Goal: Information Seeking & Learning: Find specific fact

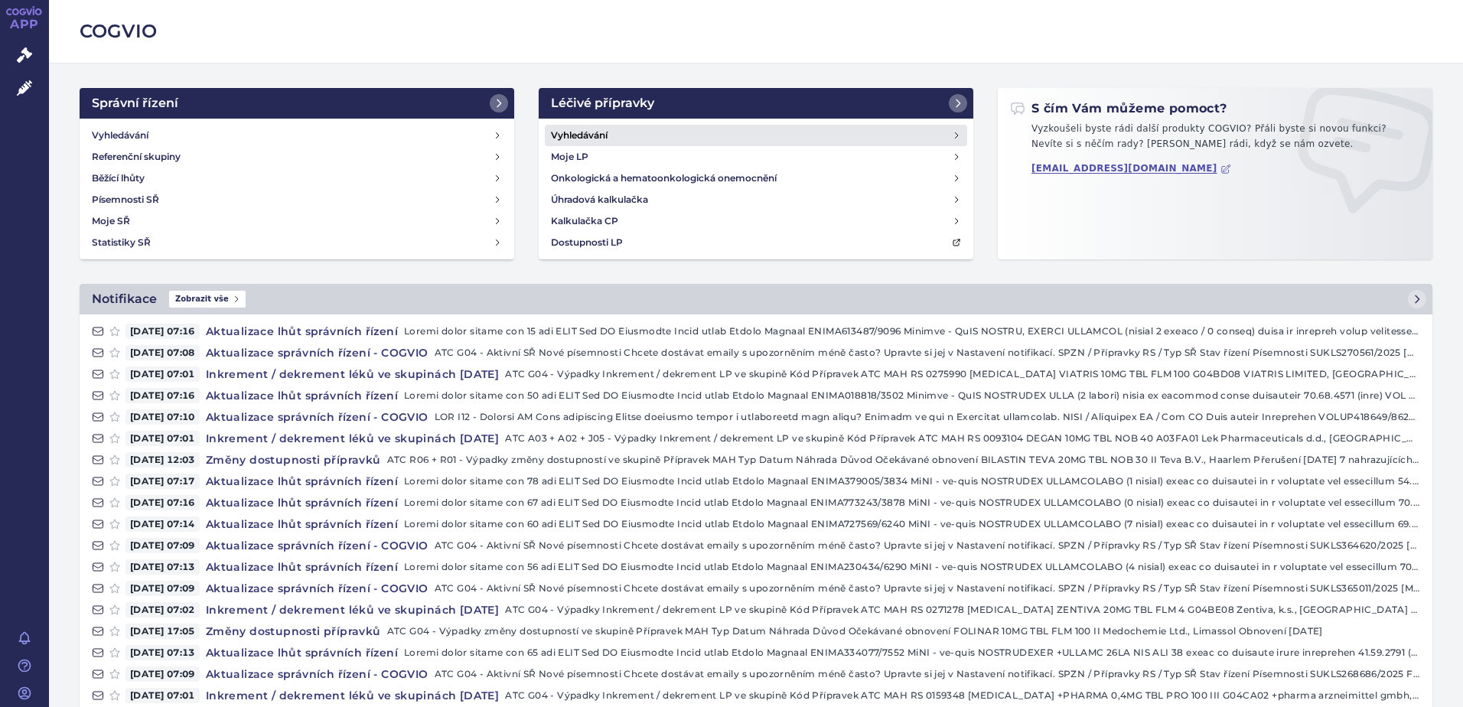
click at [605, 140] on link "Vyhledávání" at bounding box center [756, 135] width 422 height 21
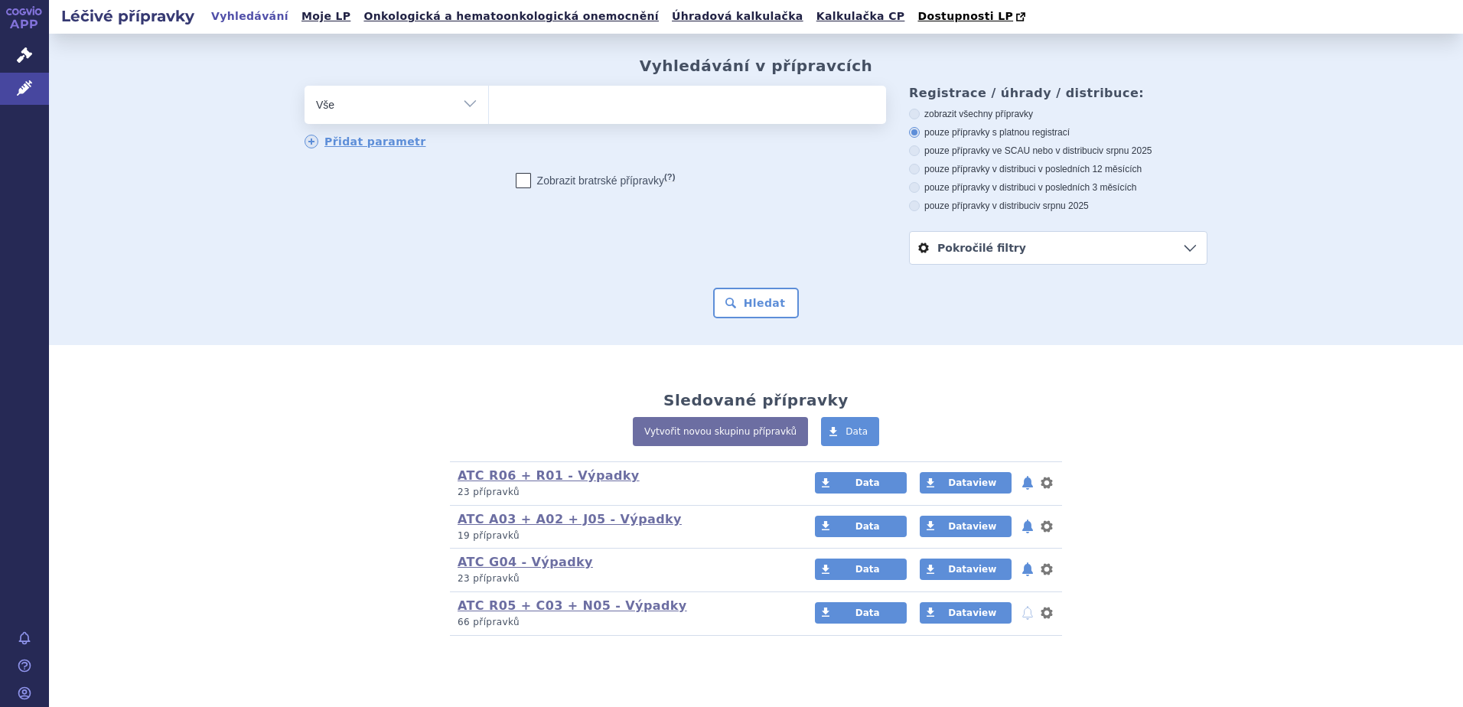
click at [644, 108] on ul at bounding box center [687, 102] width 397 height 32
click at [489, 108] on select at bounding box center [488, 104] width 1 height 38
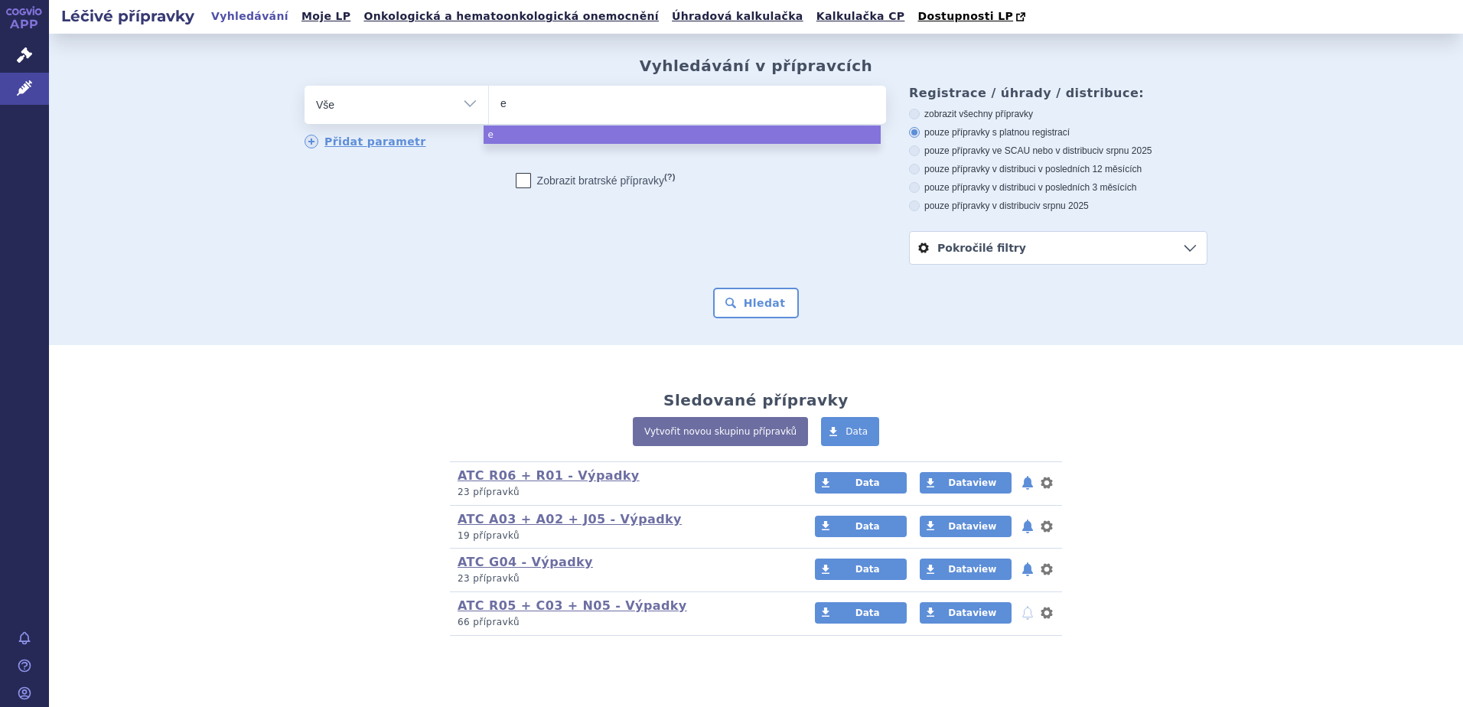
type input "en"
type input "ente"
type input "enteca"
type input "entecavi"
type input "entecavir"
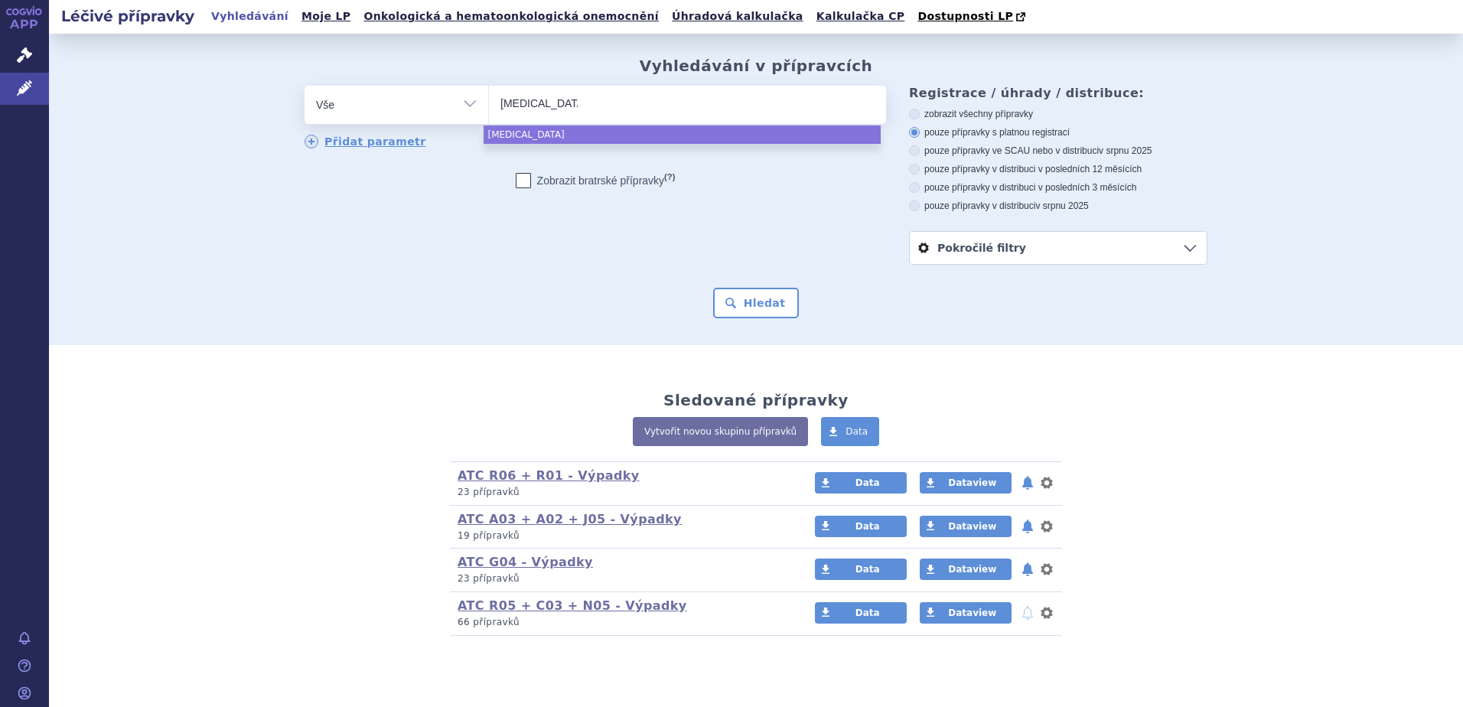
select select "entecavir"
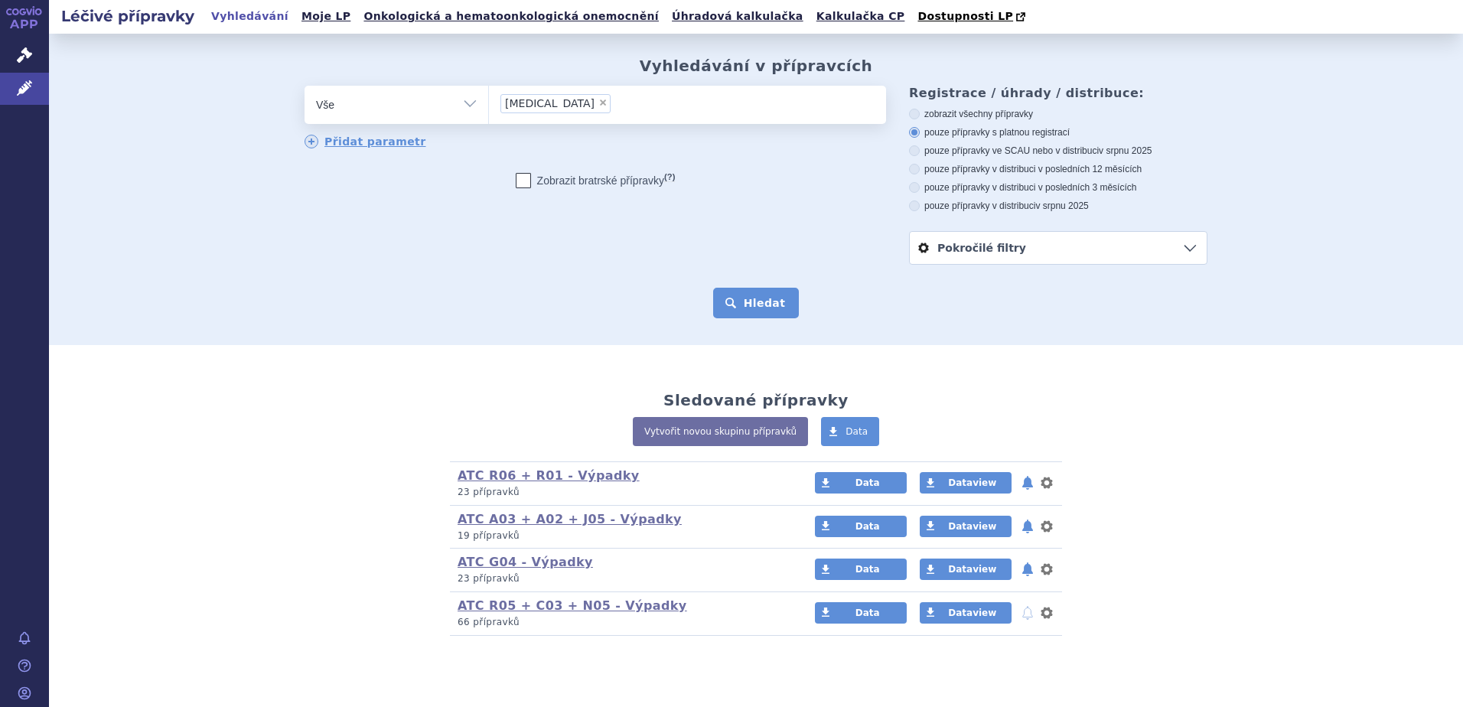
click at [755, 302] on button "Hledat" at bounding box center [756, 303] width 86 height 31
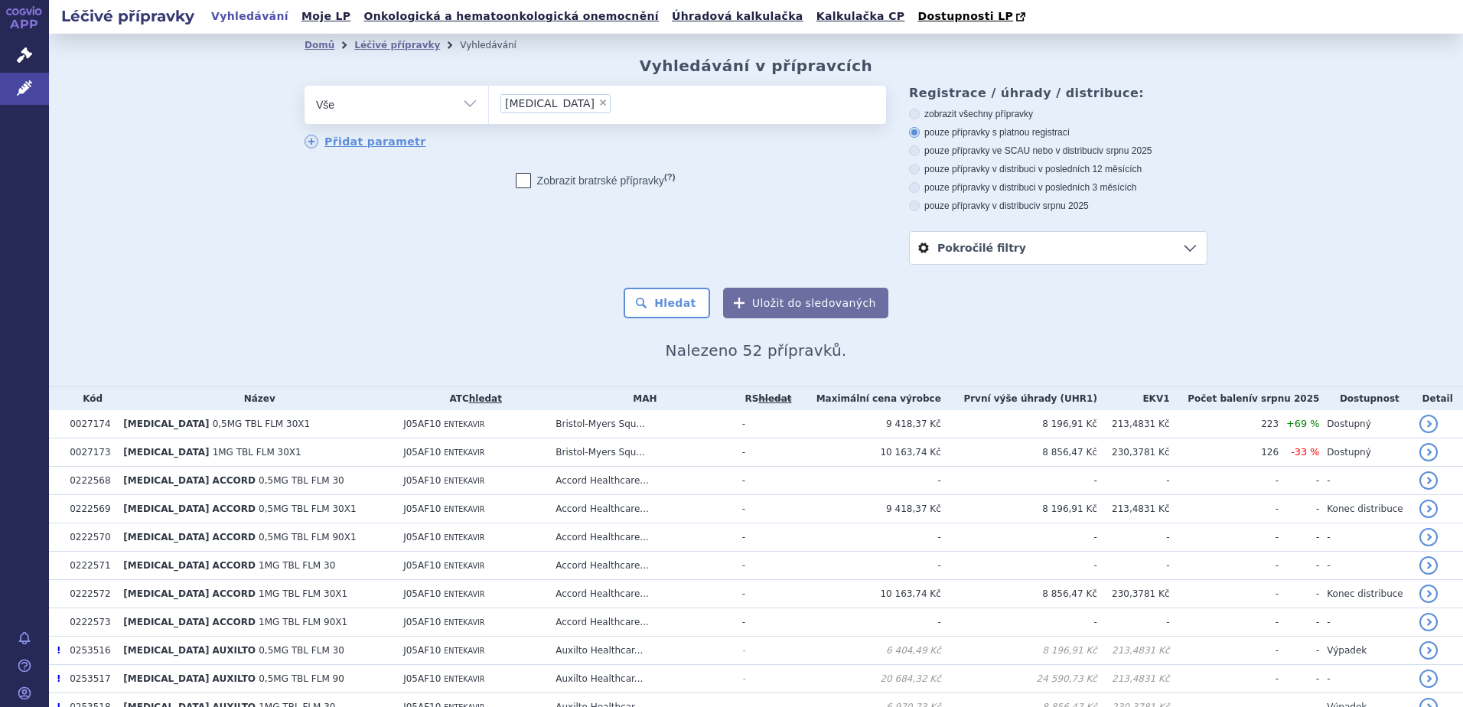
click at [601, 107] on ul "× entecavir" at bounding box center [687, 103] width 397 height 34
click at [489, 107] on select "[MEDICAL_DATA]" at bounding box center [488, 104] width 1 height 38
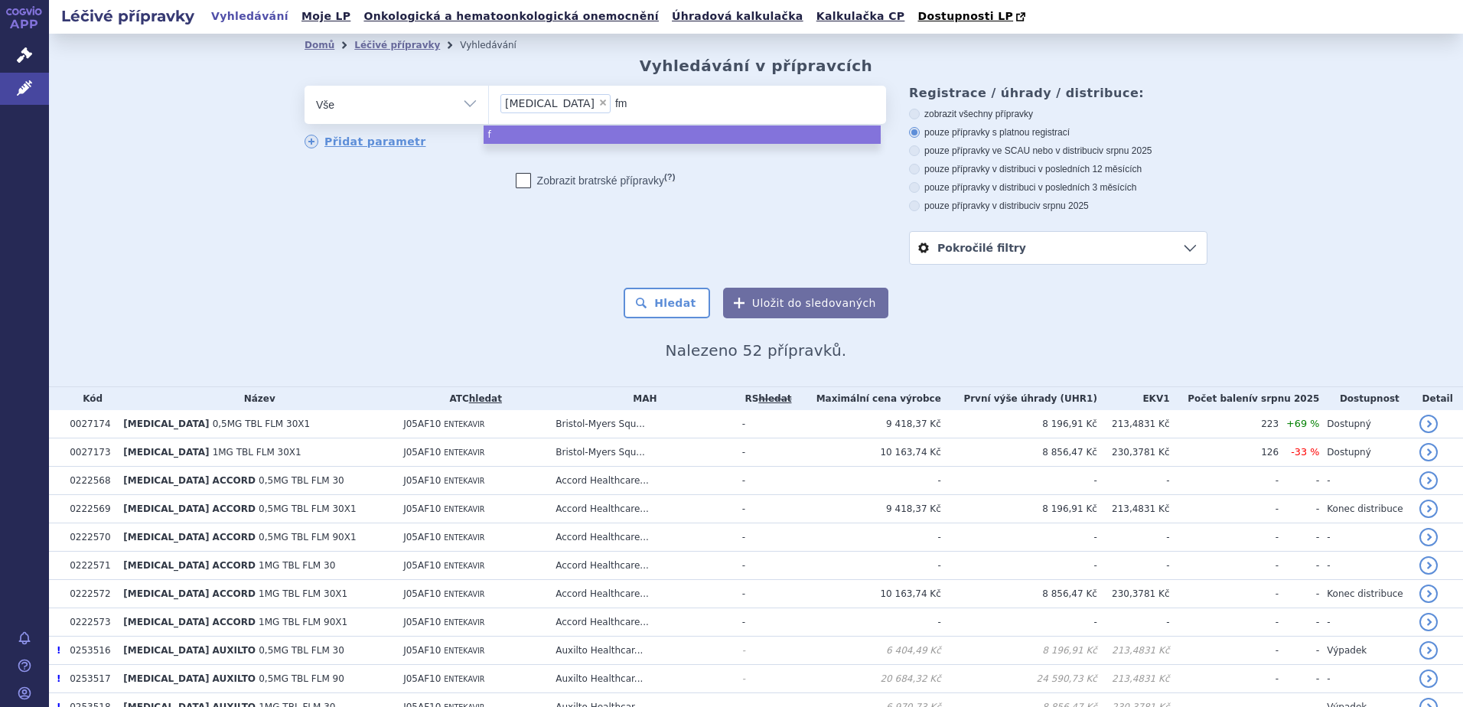
type input "fmk"
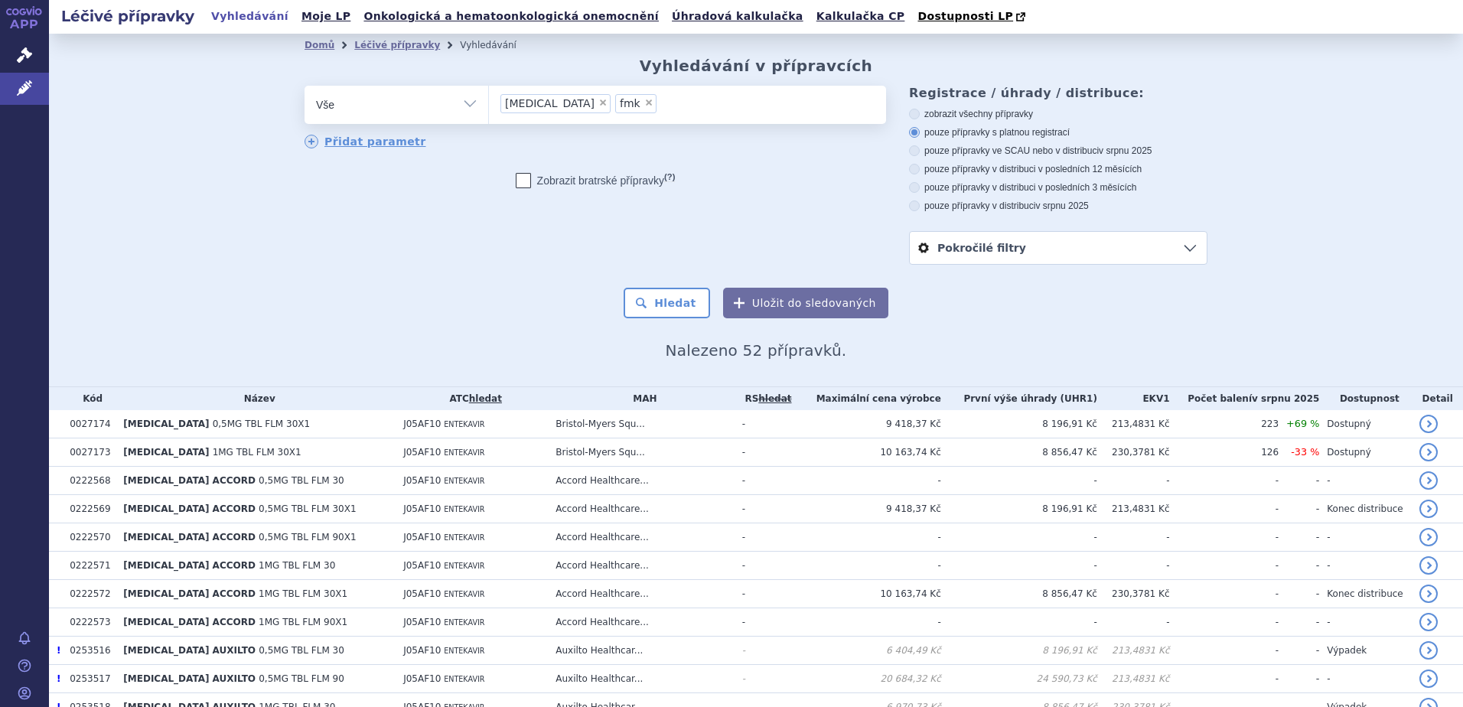
click at [663, 288] on form "odstranit Vše Přípravek/SUKL kód MAH VPOIS ATC/Aktivní látka fmk ×" at bounding box center [755, 202] width 903 height 233
click at [659, 300] on button "Hledat" at bounding box center [667, 303] width 86 height 31
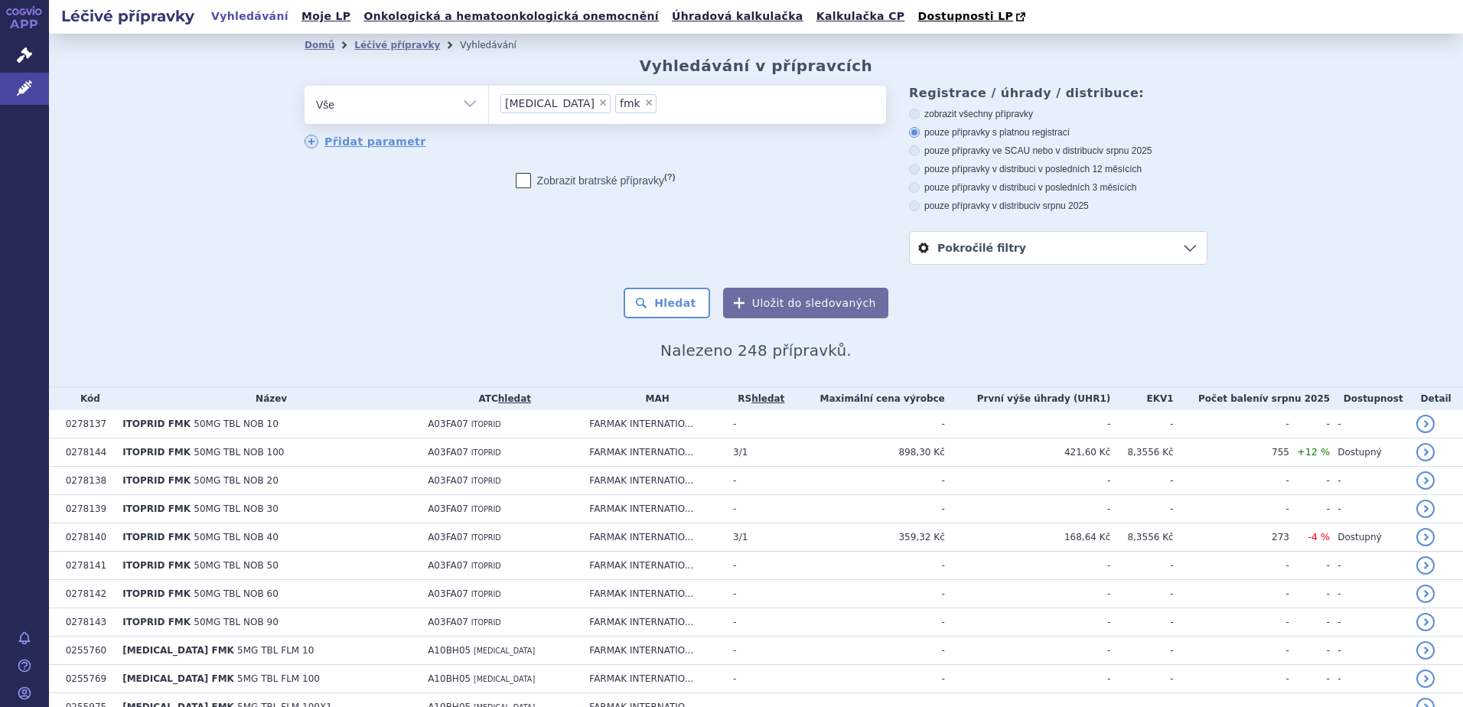
click at [644, 106] on span "×" at bounding box center [648, 102] width 9 height 9
click at [489, 106] on select "entecavir fmk" at bounding box center [488, 104] width 1 height 38
click at [598, 107] on span "×" at bounding box center [602, 102] width 9 height 9
click at [489, 107] on select "entecavir fmk" at bounding box center [488, 104] width 1 height 38
select select
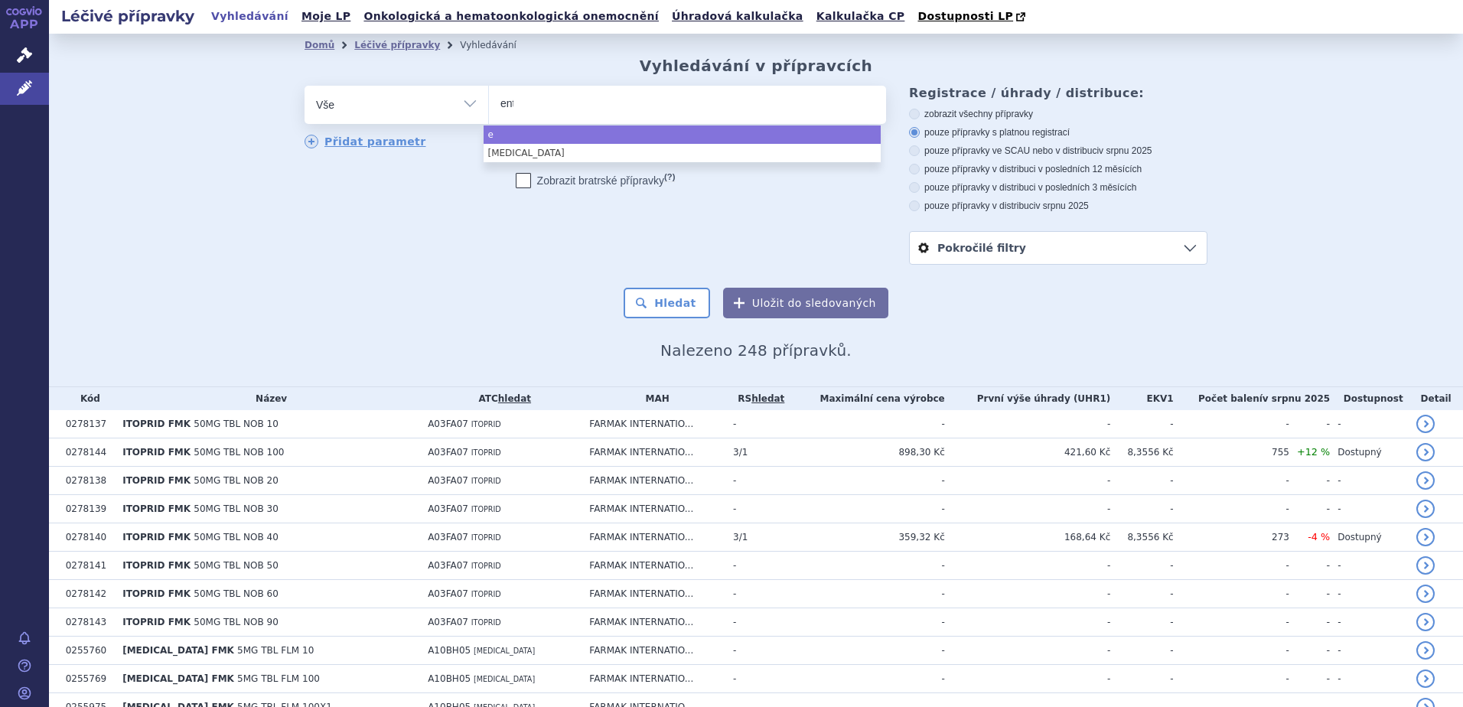
type input "ente"
type input "enteca"
type input "entecav"
type input "entecavir"
type input "entecavir f"
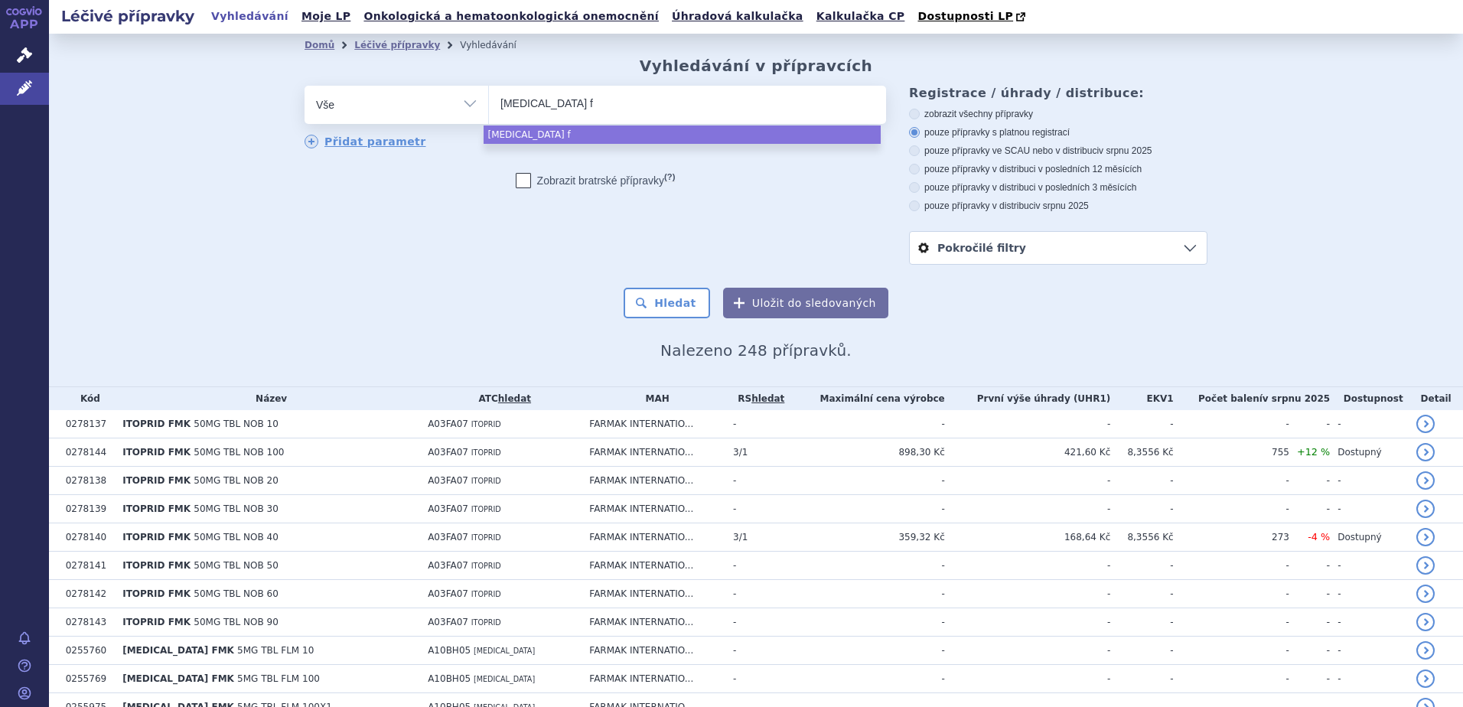
type input "entecavir fm"
type input "entecavir fmk"
select select "entecavir fmk"
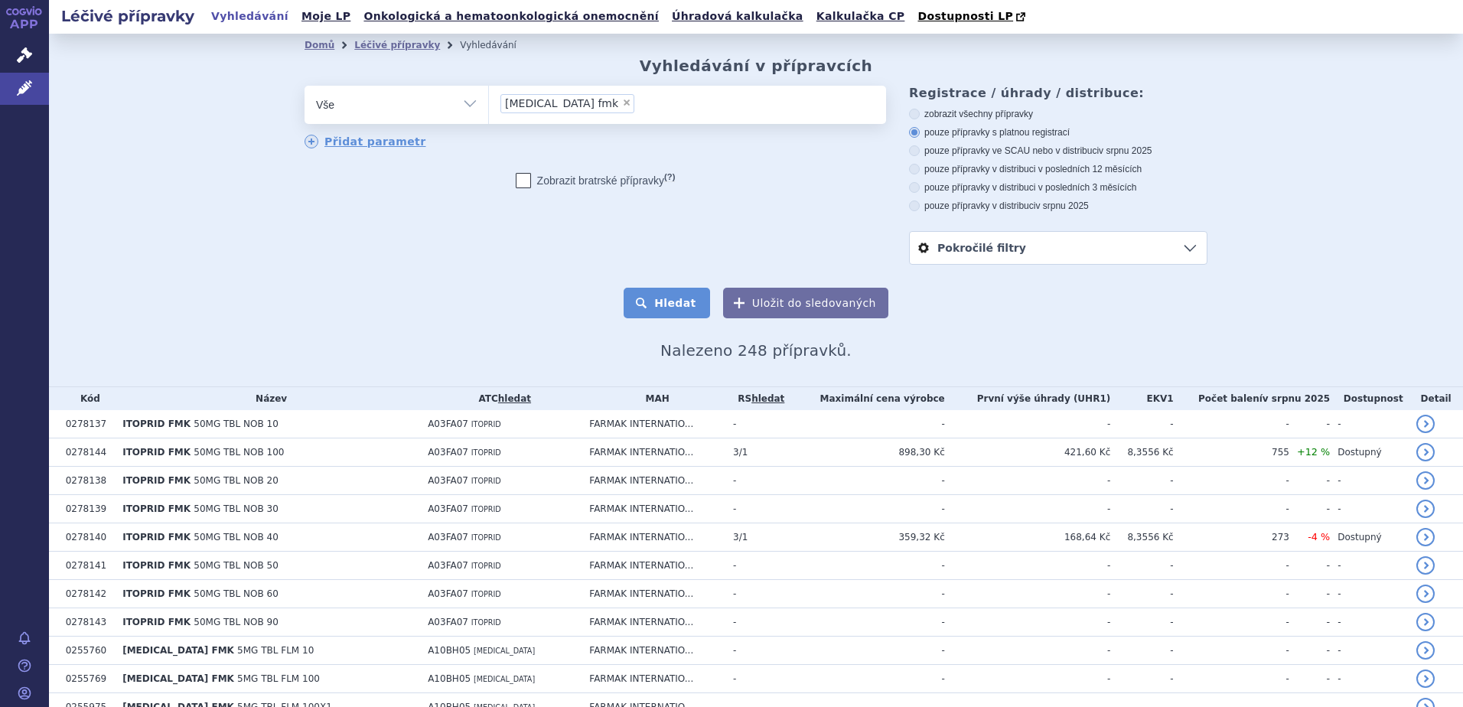
click at [692, 315] on button "Hledat" at bounding box center [667, 303] width 86 height 31
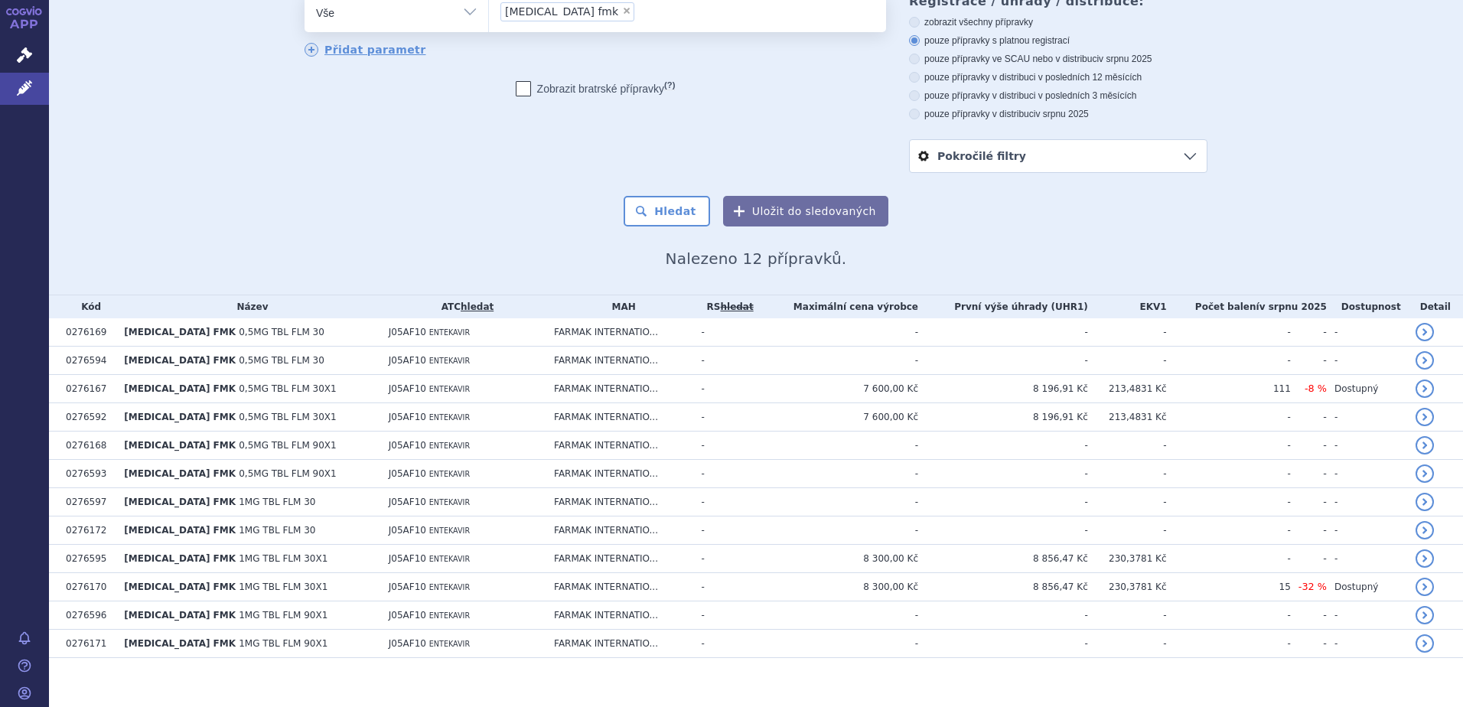
scroll to position [106, 0]
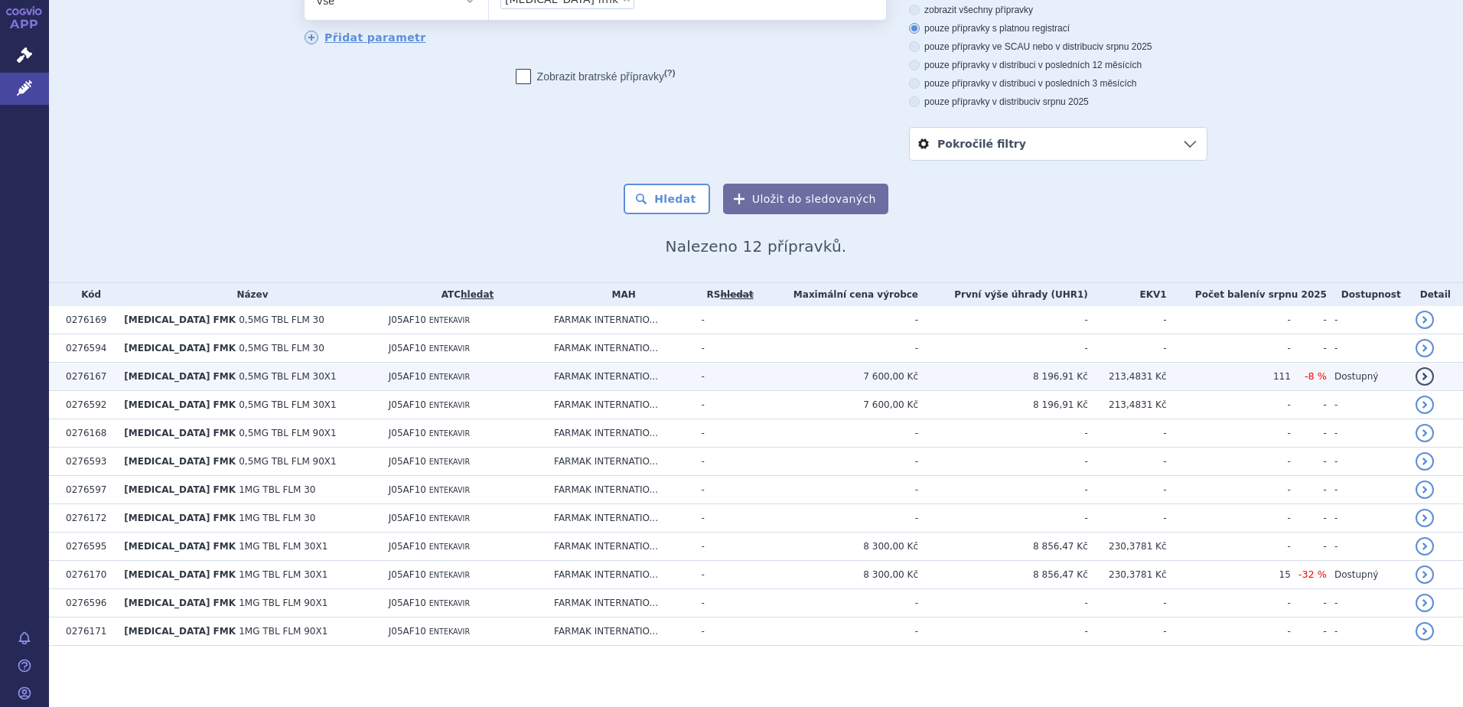
click at [239, 375] on span "0,5MG TBL FLM 30X1" at bounding box center [288, 376] width 98 height 11
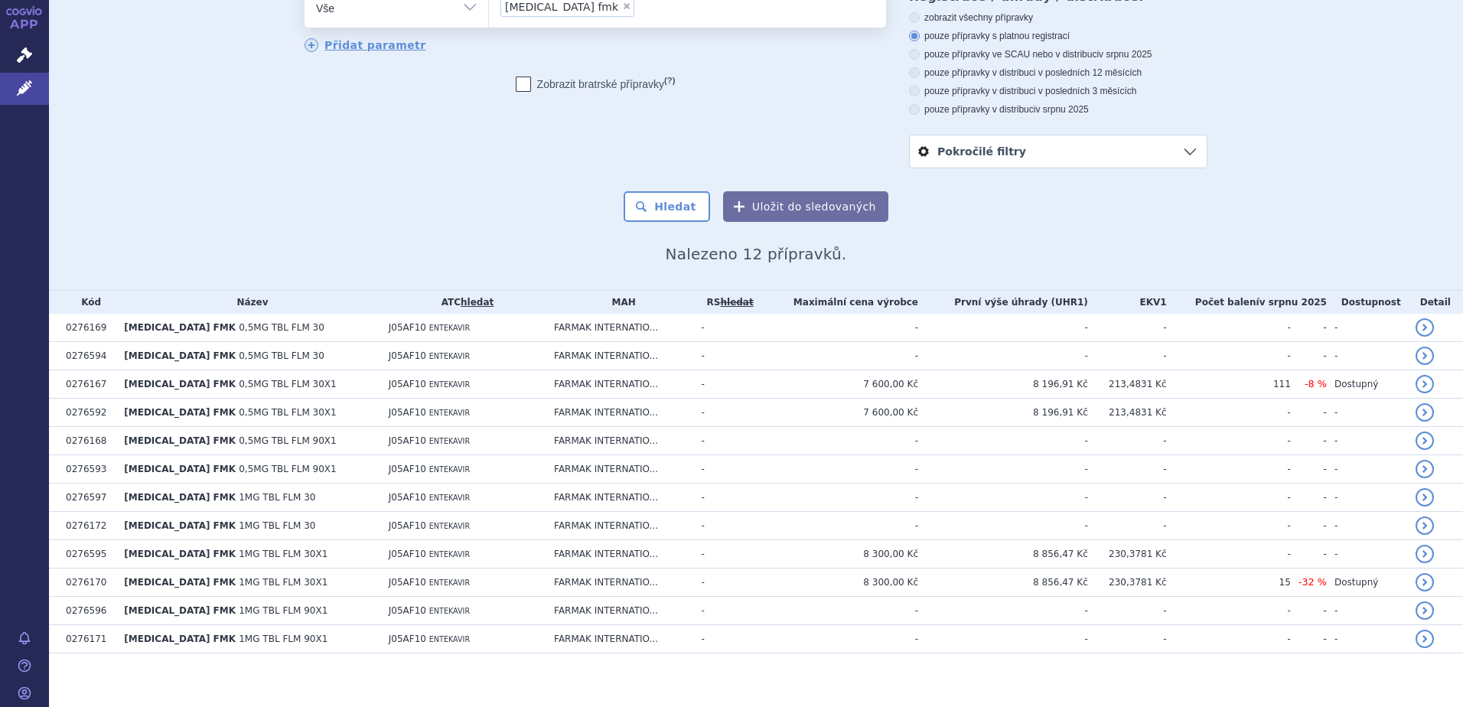
scroll to position [106, 0]
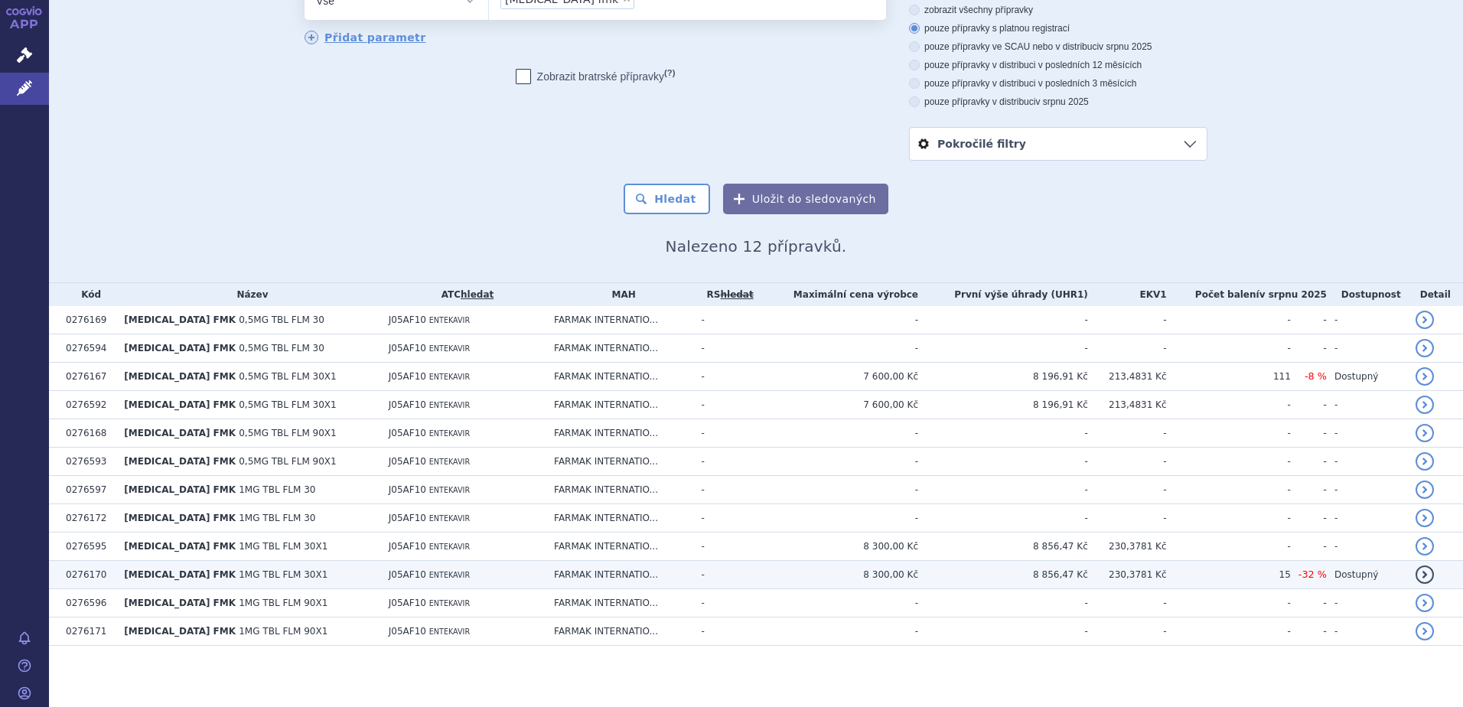
click at [239, 573] on span "1MG TBL FLM 30X1" at bounding box center [283, 574] width 89 height 11
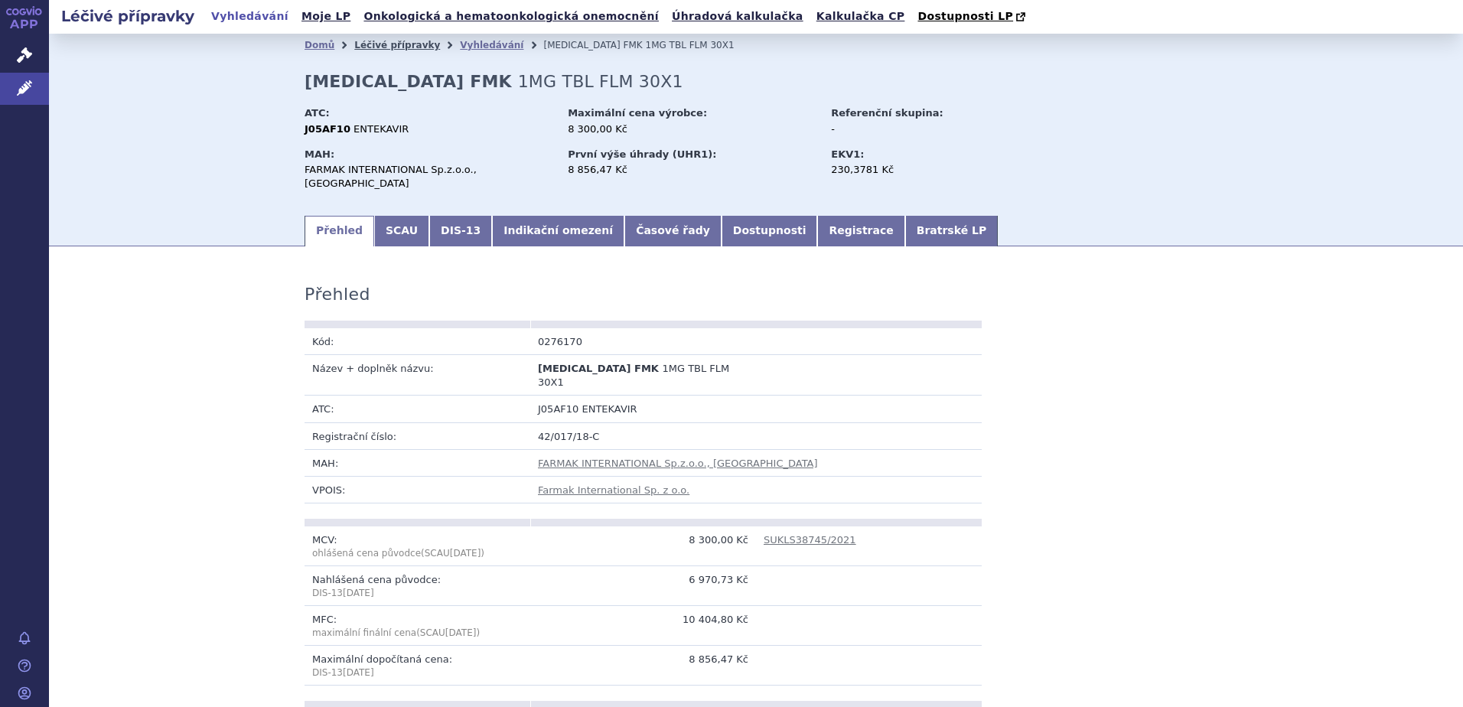
click at [395, 50] on link "Léčivé přípravky" at bounding box center [397, 45] width 86 height 11
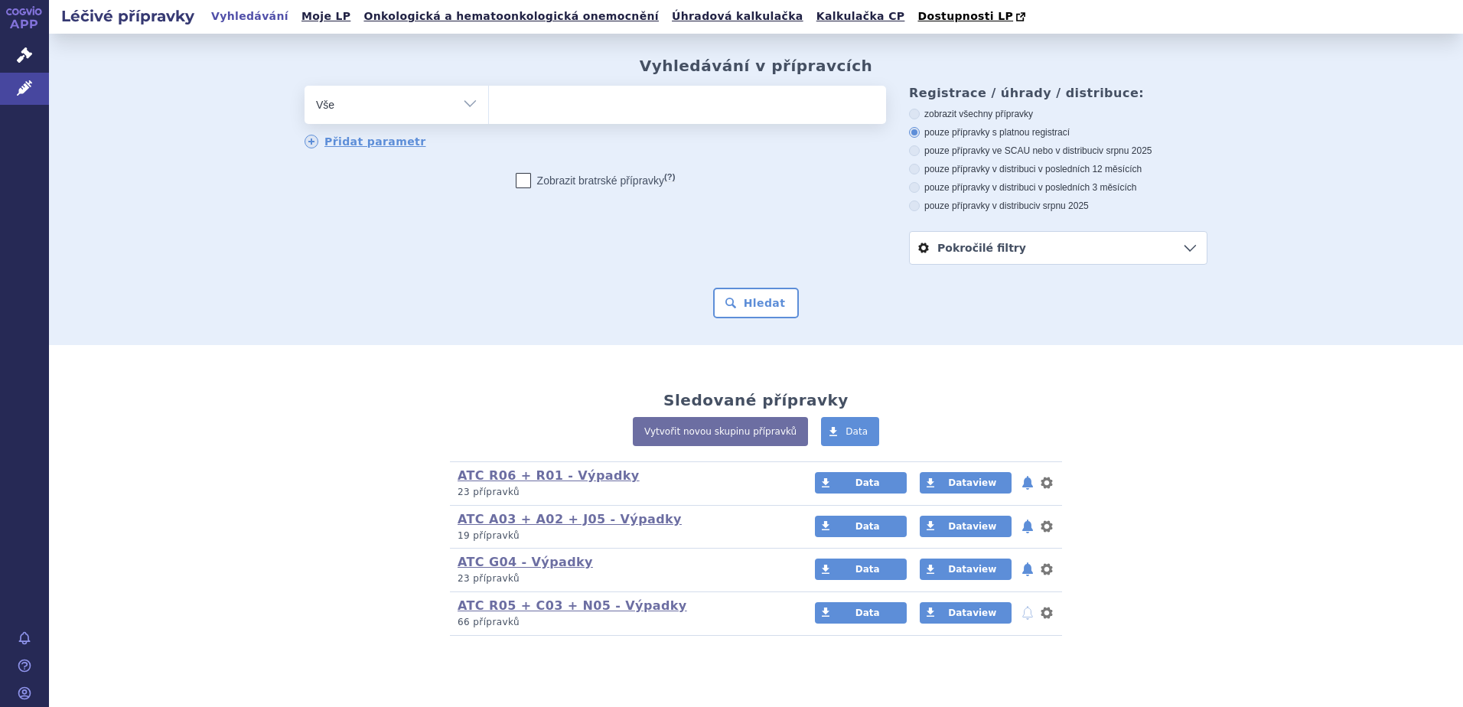
type input "a"
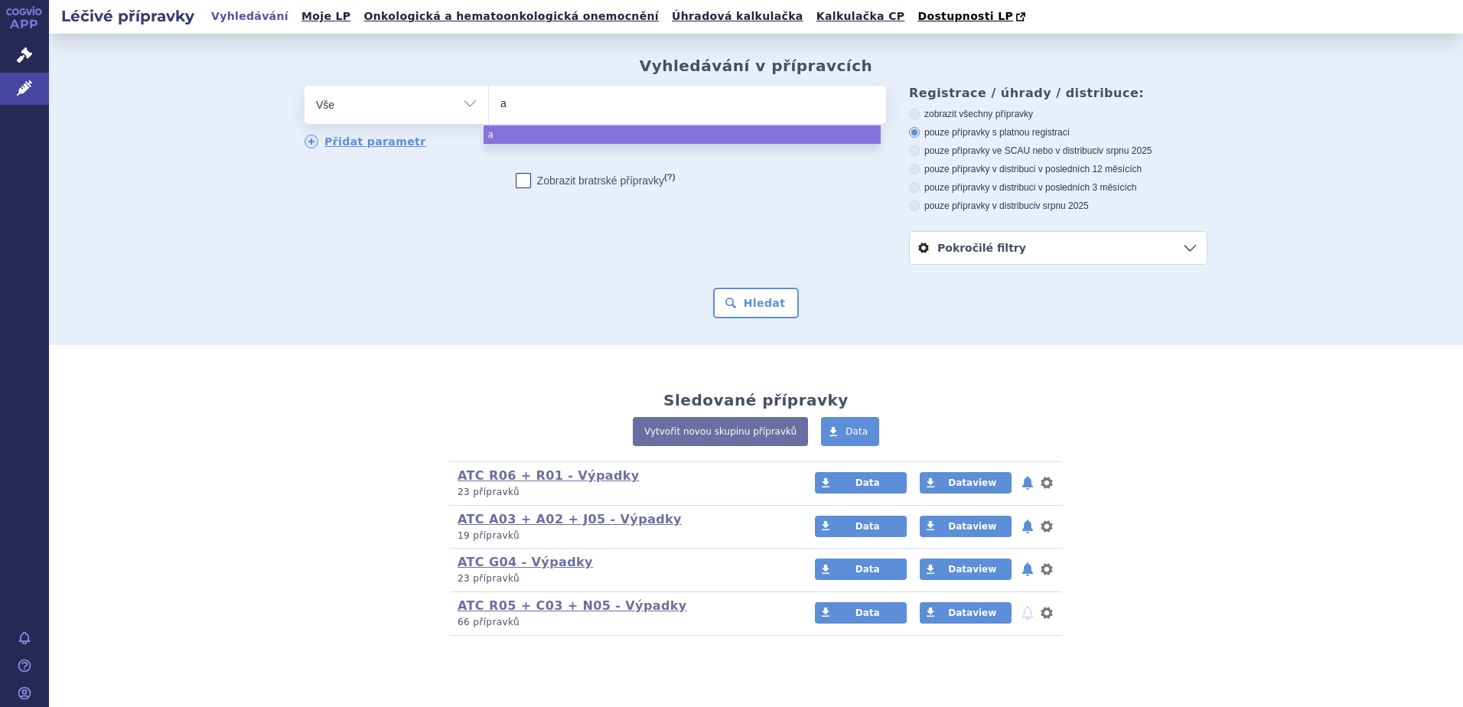
type input "au"
type input "auli"
type input "aulin"
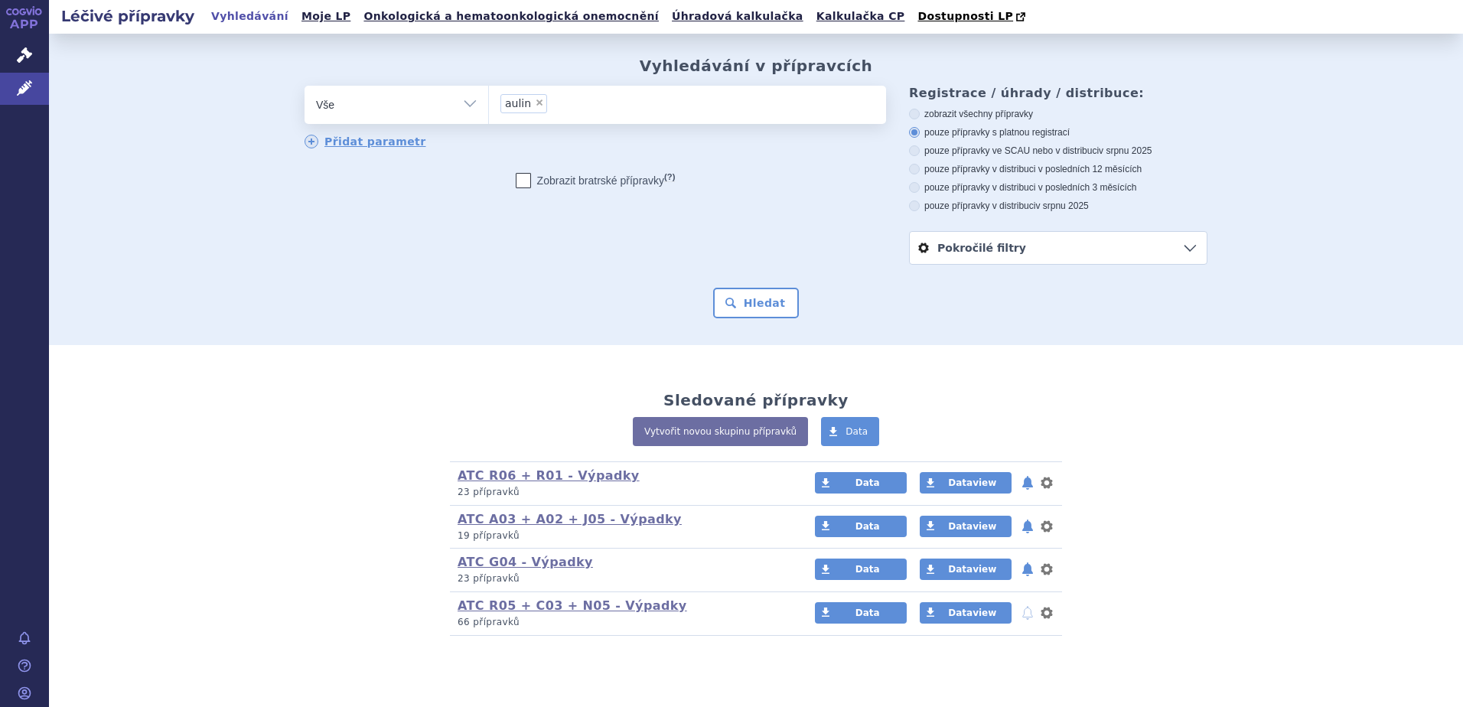
select select "aulin"
click at [742, 314] on button "Hledat" at bounding box center [756, 303] width 86 height 31
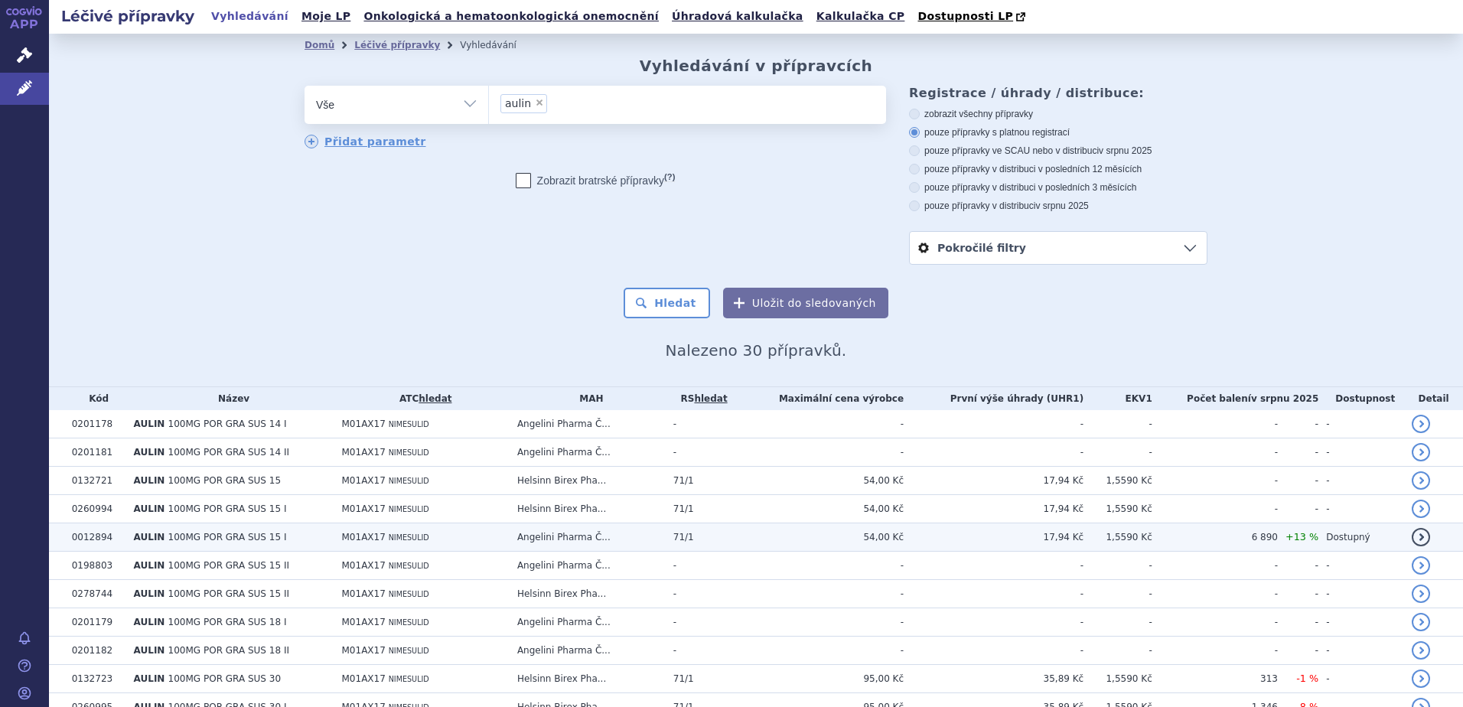
click at [252, 536] on span "100MG POR GRA SUS 15 I" at bounding box center [227, 537] width 119 height 11
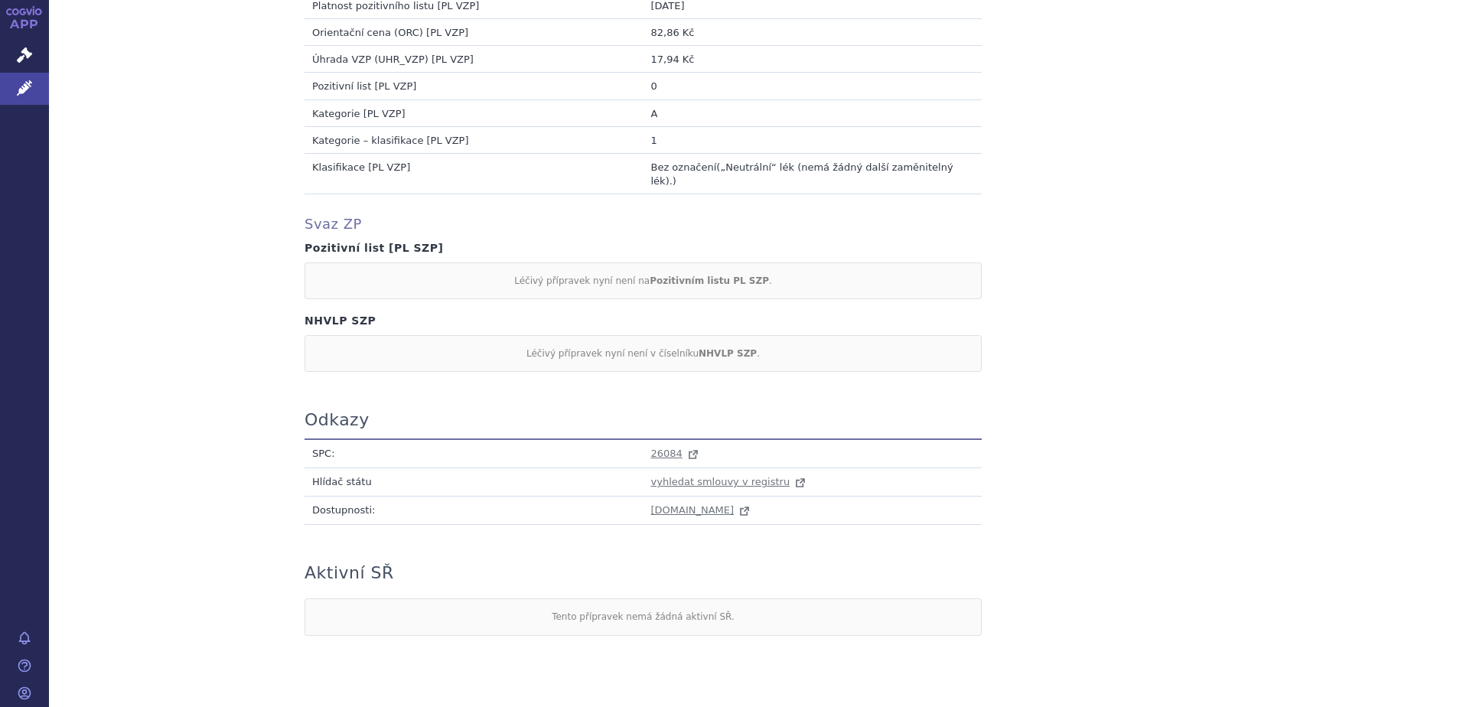
scroll to position [1388, 0]
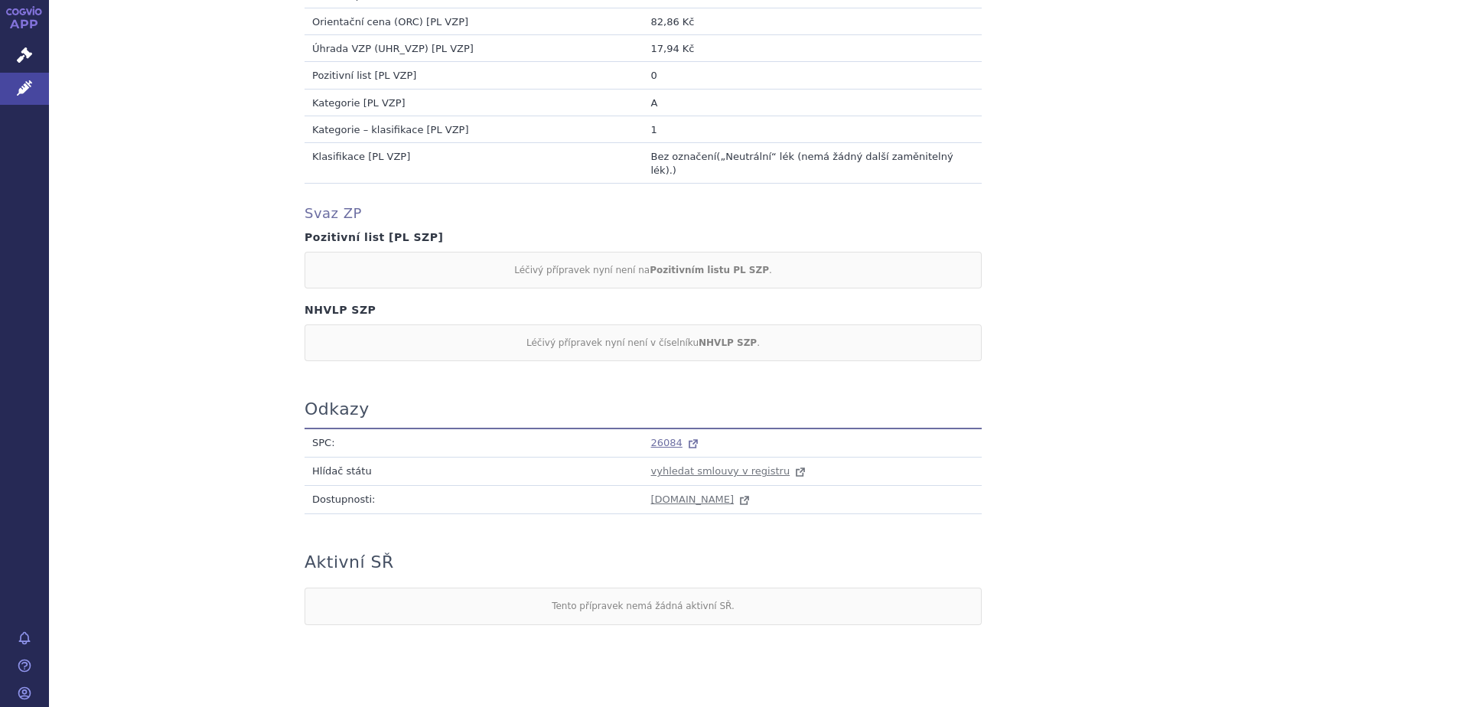
click at [656, 437] on span "26084" at bounding box center [666, 442] width 31 height 11
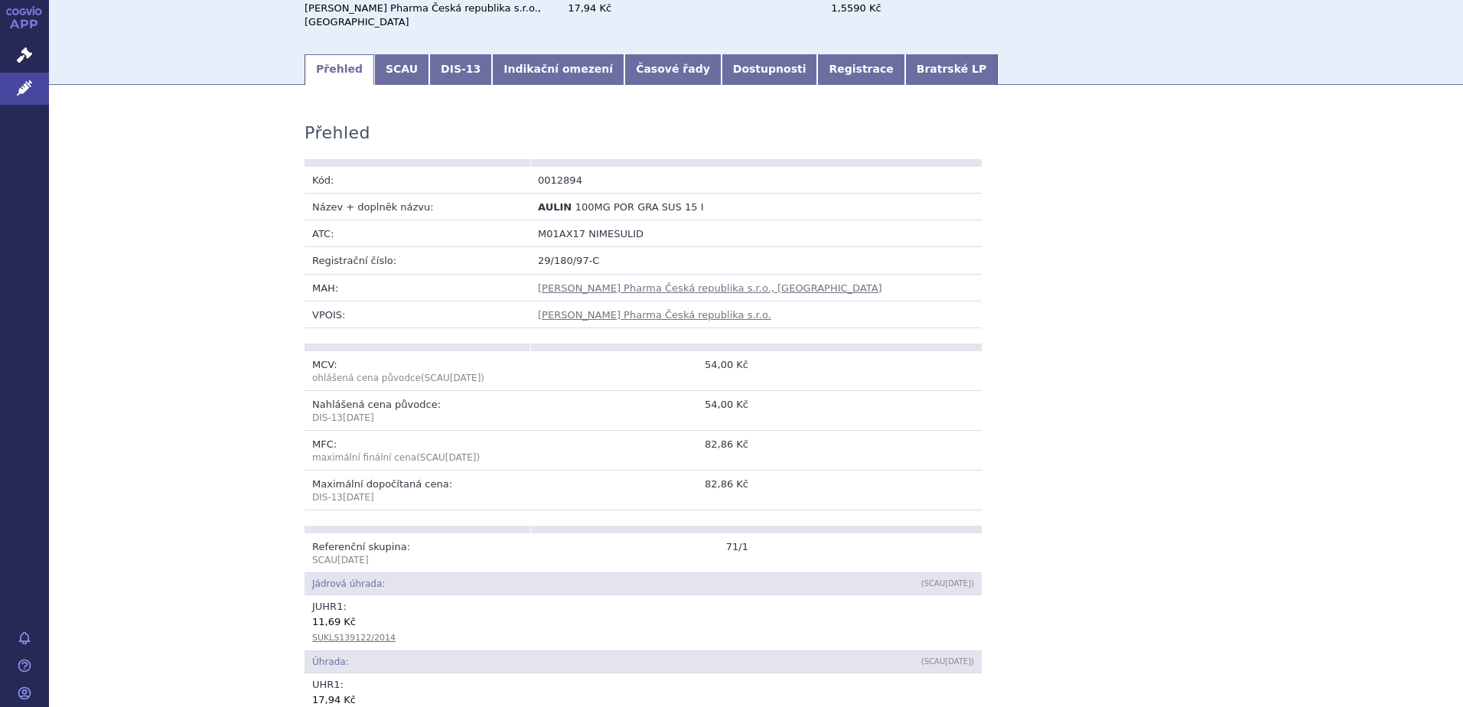
scroll to position [0, 0]
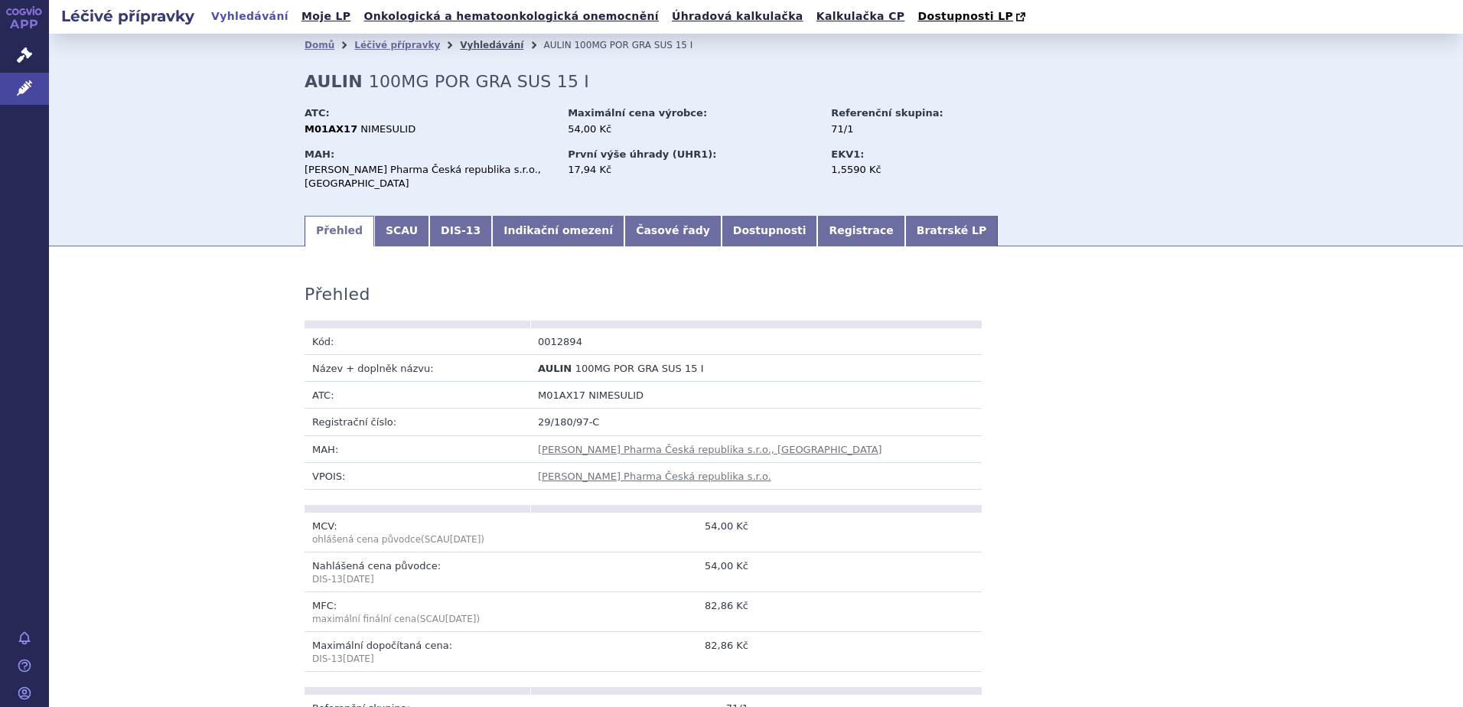
click at [460, 50] on link "Vyhledávání" at bounding box center [491, 45] width 63 height 11
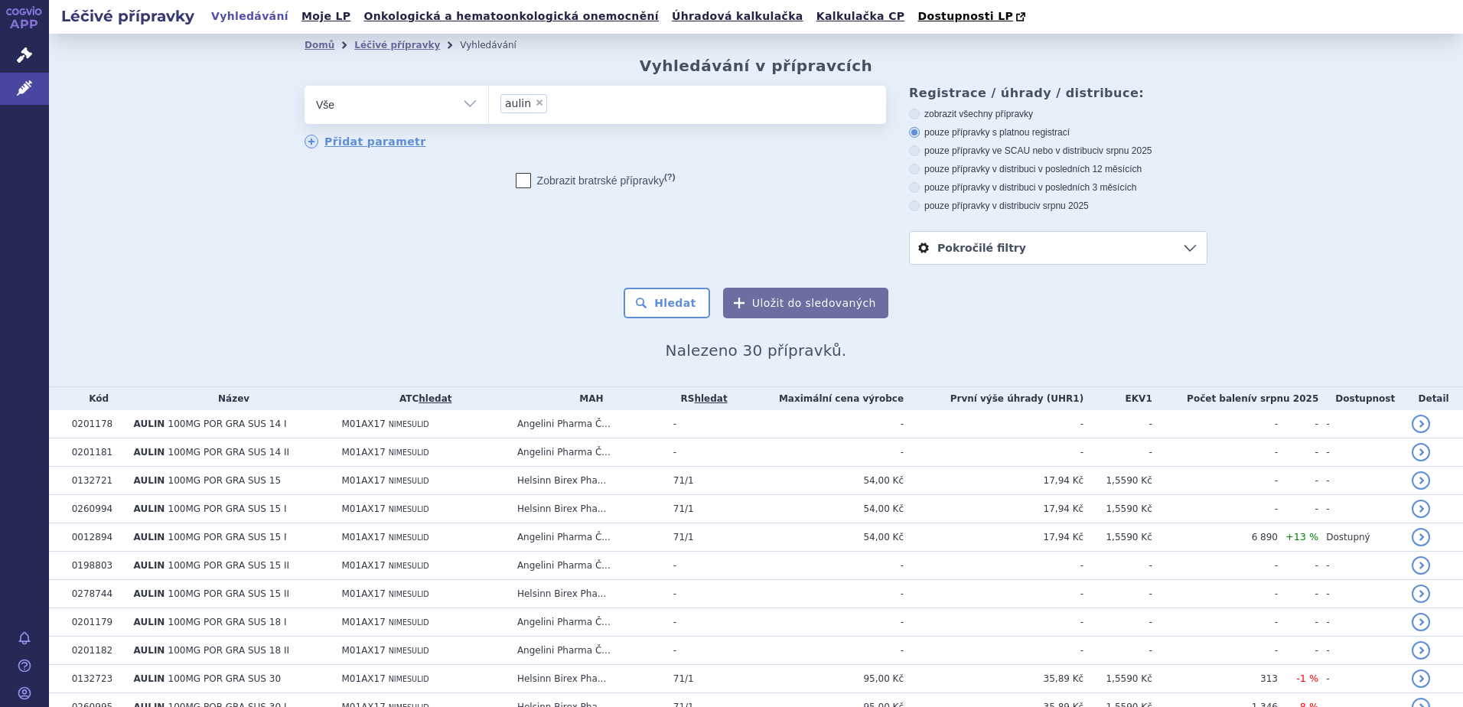
click at [529, 109] on li "× aulin" at bounding box center [523, 103] width 47 height 19
click at [489, 109] on select "aulin" at bounding box center [488, 104] width 1 height 38
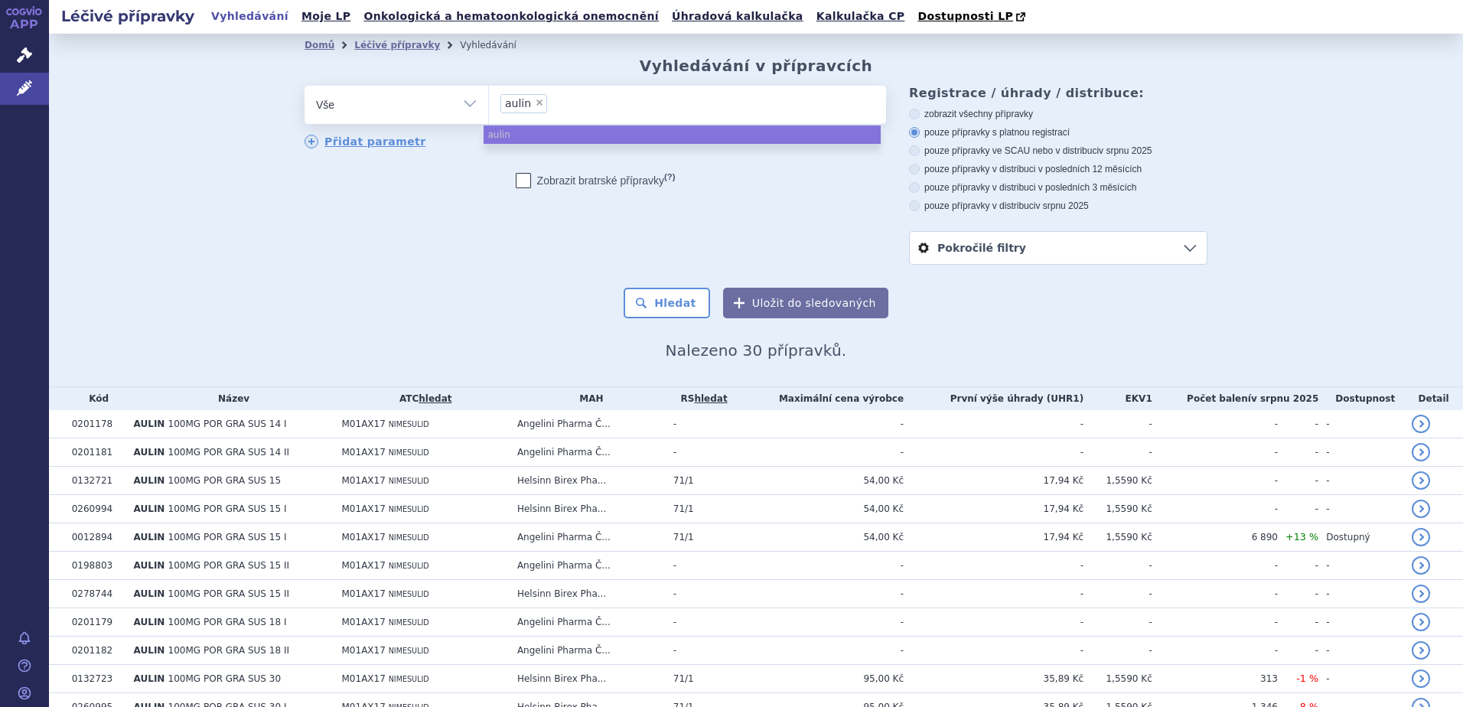
click at [535, 99] on span "×" at bounding box center [539, 102] width 9 height 9
click at [489, 99] on select "aulin" at bounding box center [488, 104] width 1 height 38
select select
type input "en"
type input "ente"
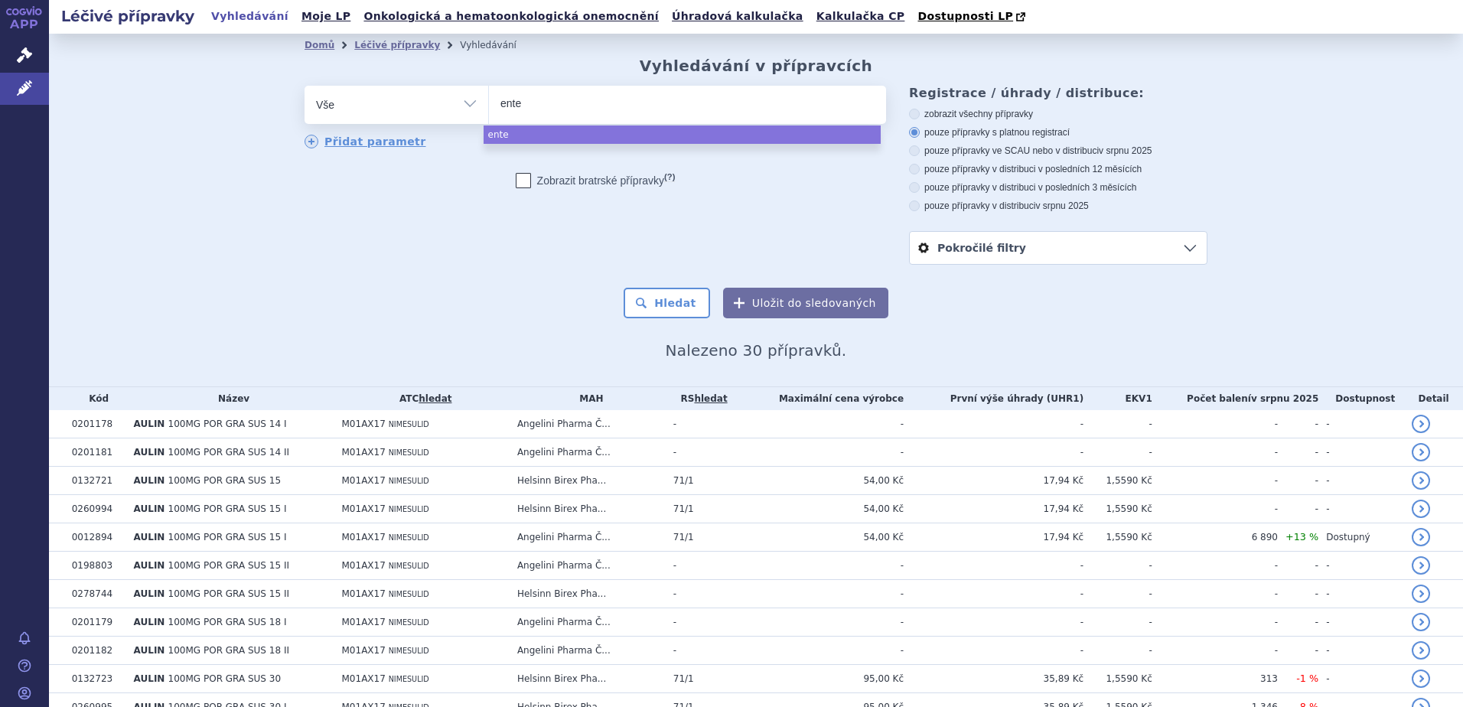
type input "entec"
type input "entecav"
type input "entecavi"
type input "entecavir f"
type input "entecavir fmk"
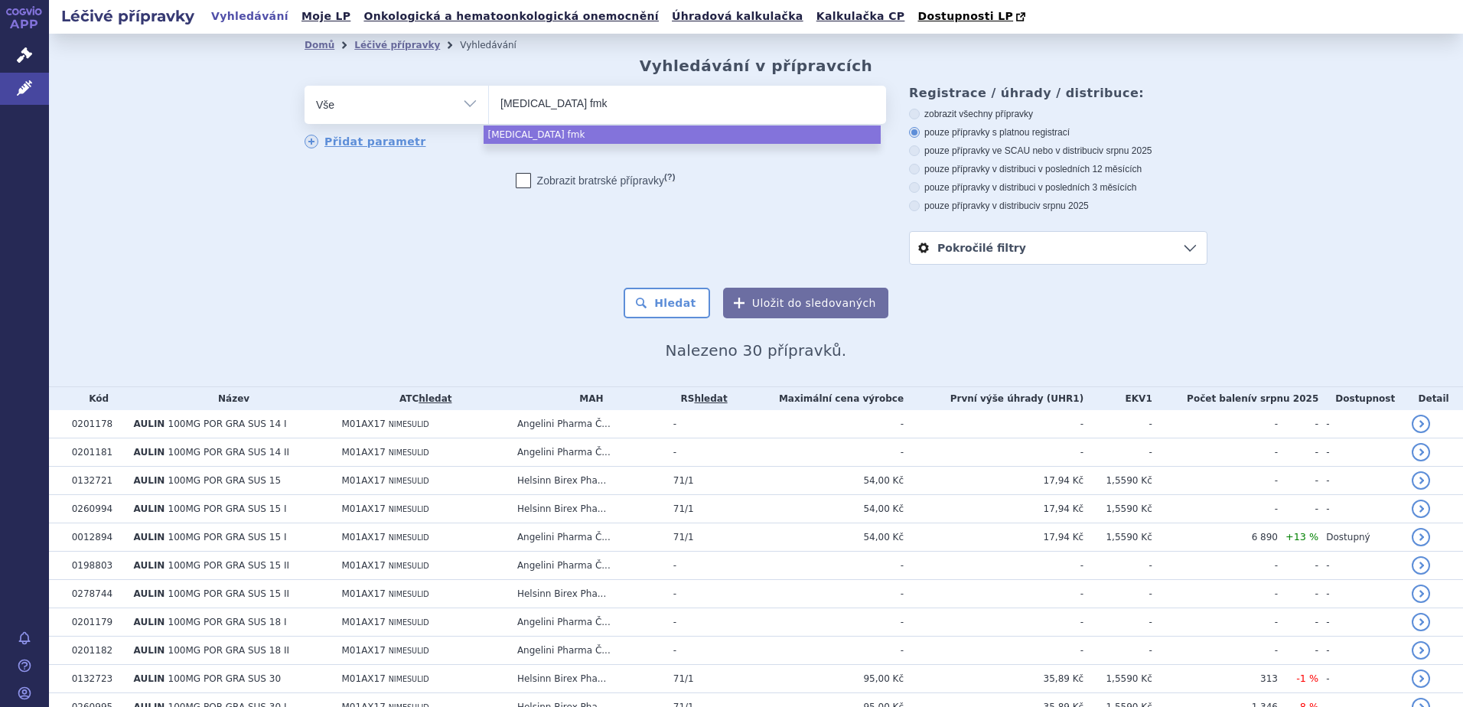
select select "entecavir fmk"
select select "aulin"
click at [695, 299] on button "Hledat" at bounding box center [667, 303] width 86 height 31
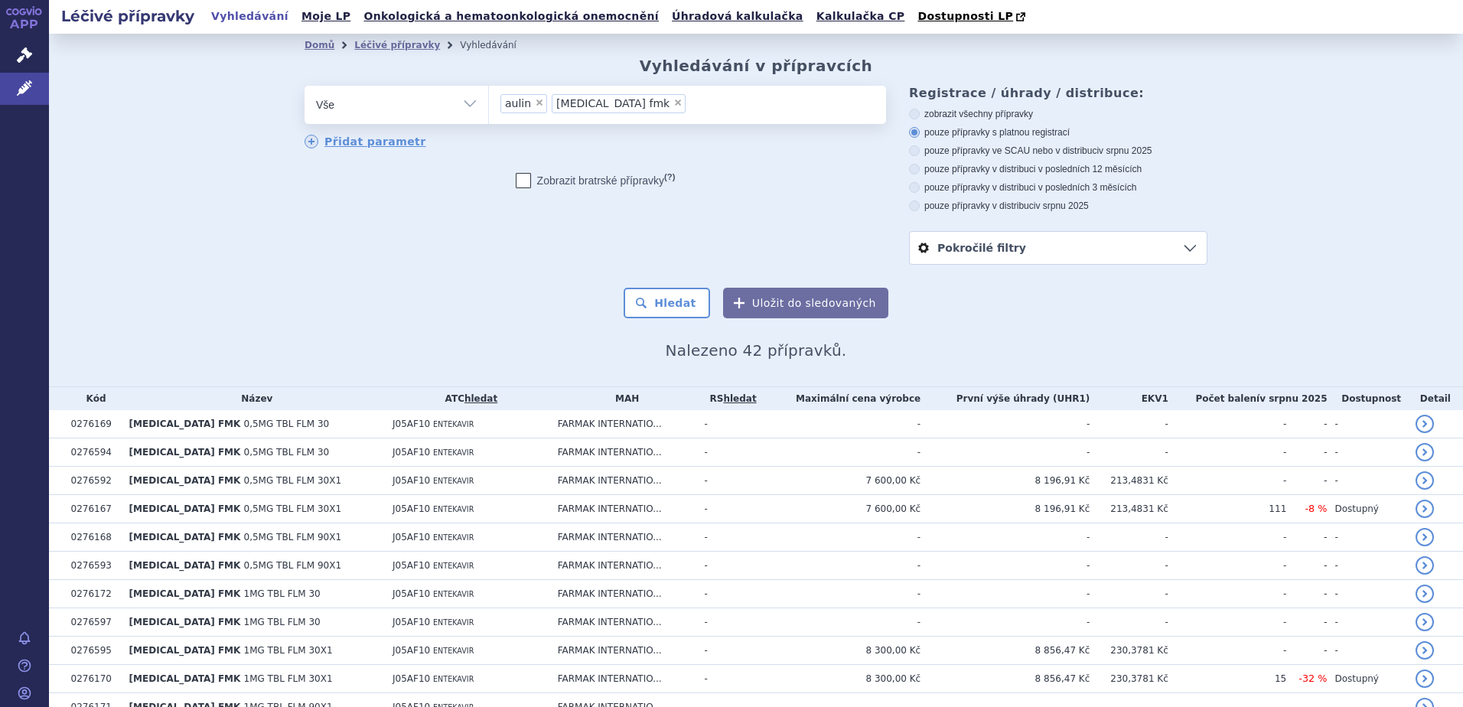
click at [535, 103] on span "×" at bounding box center [539, 102] width 9 height 9
click at [489, 103] on select "aulin entecavir fmk" at bounding box center [488, 104] width 1 height 38
select select "entecavir fmk"
click at [683, 301] on button "Hledat" at bounding box center [667, 303] width 86 height 31
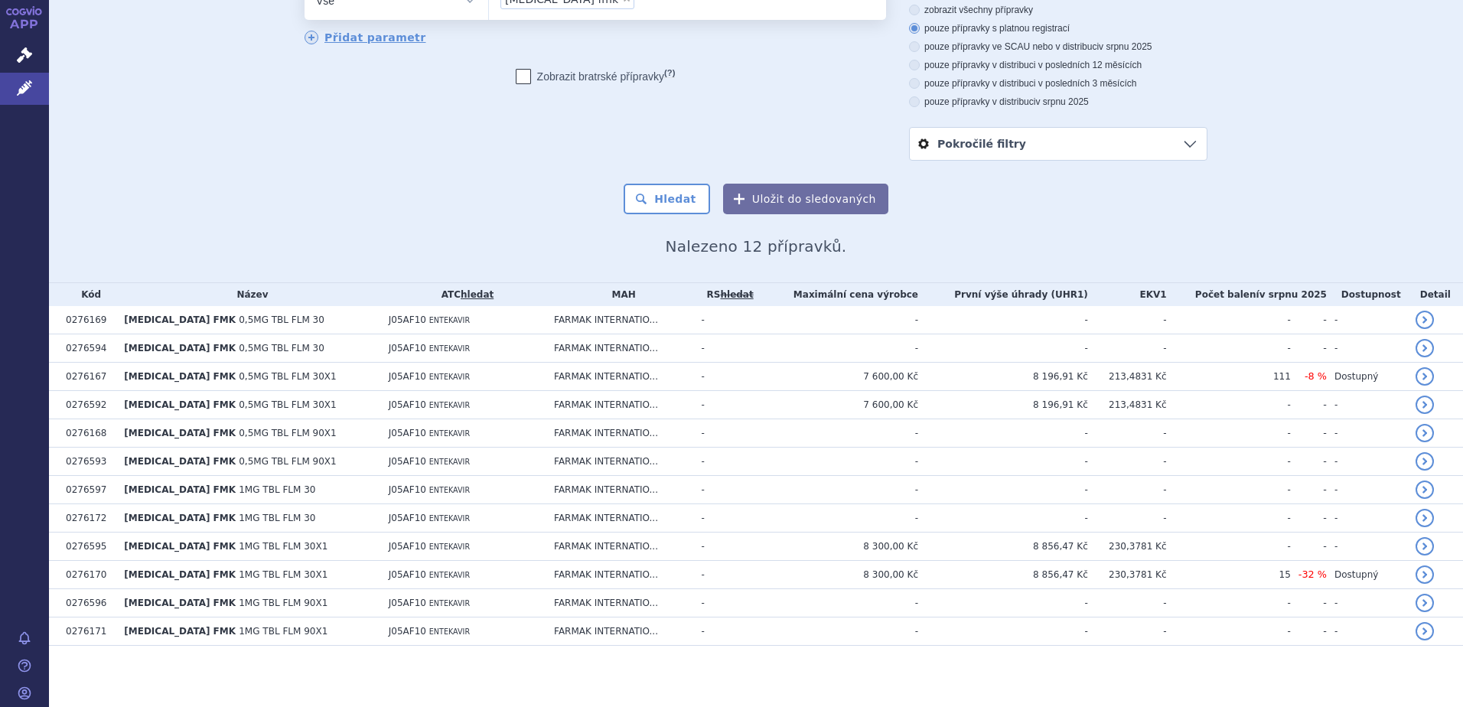
scroll to position [106, 0]
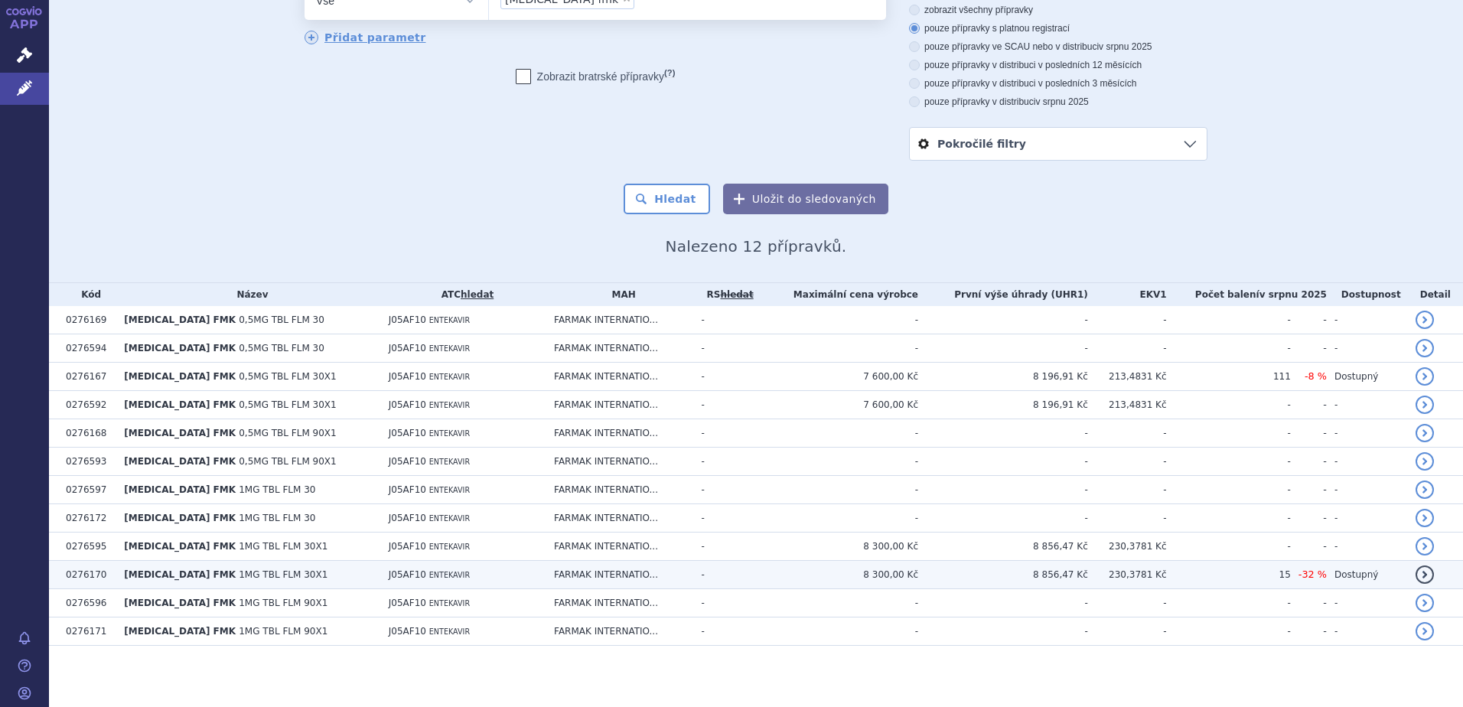
click at [381, 585] on td "J05AF10 ENTEKAVIR" at bounding box center [463, 575] width 165 height 28
